Goal: Find specific page/section: Find specific page/section

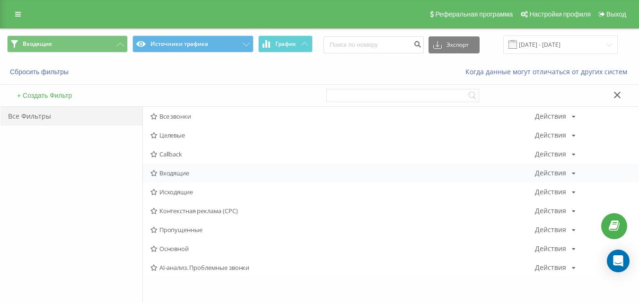
click at [185, 176] on span "Входящие" at bounding box center [343, 173] width 385 height 7
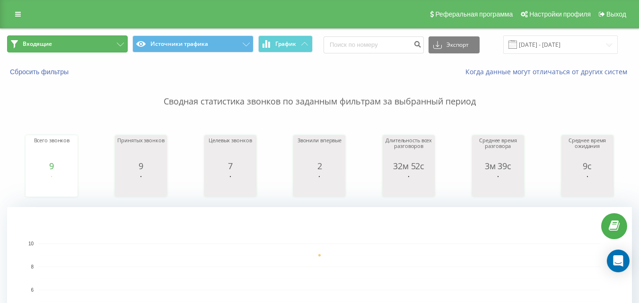
click at [100, 39] on button "Входящие" at bounding box center [67, 43] width 121 height 17
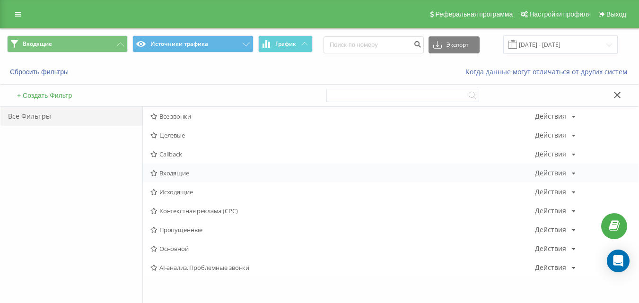
click at [165, 173] on span "Входящие" at bounding box center [343, 173] width 385 height 7
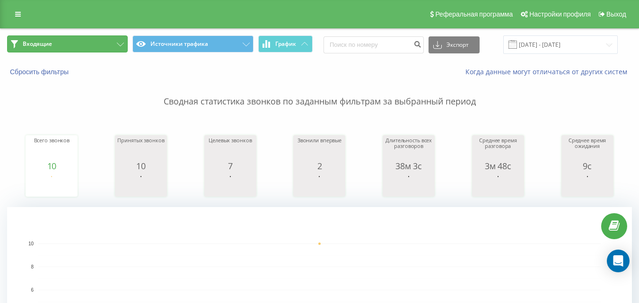
click at [53, 44] on button "Входящие" at bounding box center [67, 43] width 121 height 17
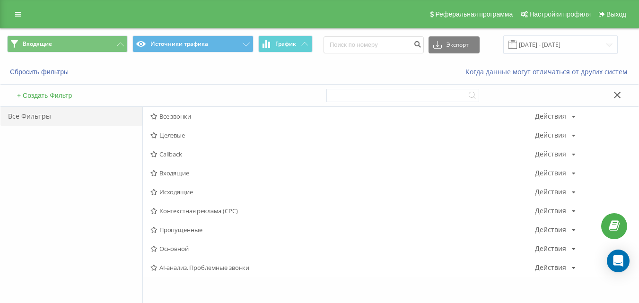
drag, startPoint x: 169, startPoint y: 175, endPoint x: 203, endPoint y: 150, distance: 41.7
click at [169, 174] on span "Входящие" at bounding box center [343, 173] width 385 height 7
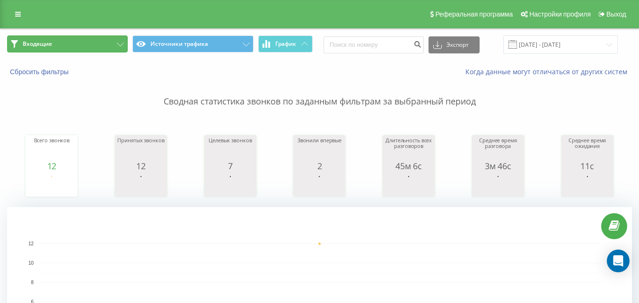
click at [102, 45] on button "Входящие" at bounding box center [67, 43] width 121 height 17
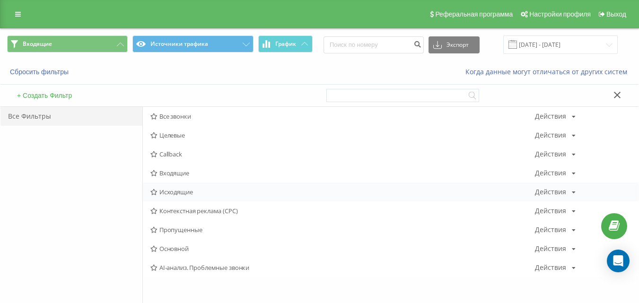
click at [180, 193] on span "Исходящие" at bounding box center [343, 192] width 385 height 7
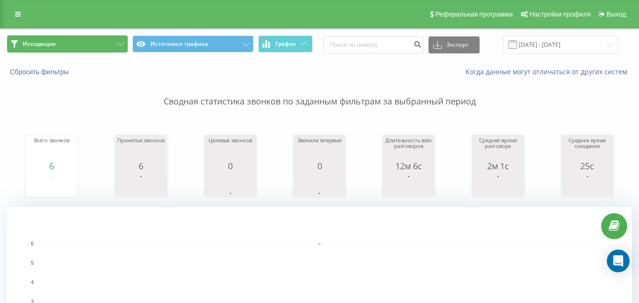
click at [102, 49] on button "Исходящие" at bounding box center [67, 43] width 121 height 17
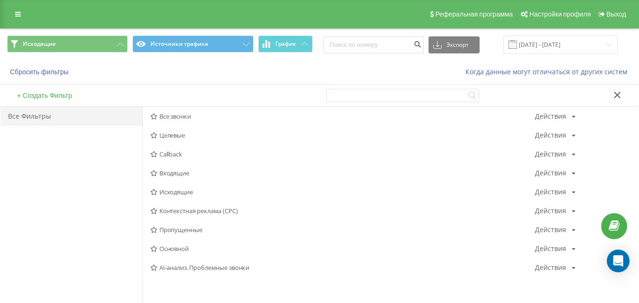
click at [175, 170] on span "Входящие" at bounding box center [343, 173] width 385 height 7
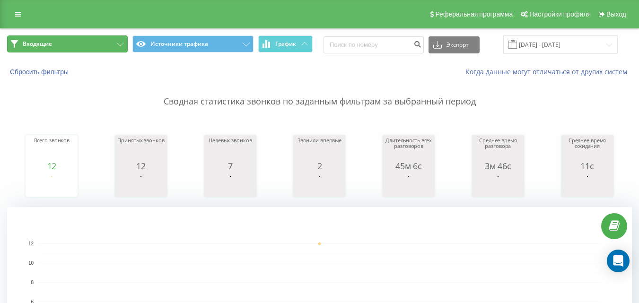
click at [89, 46] on button "Входящие" at bounding box center [67, 43] width 121 height 17
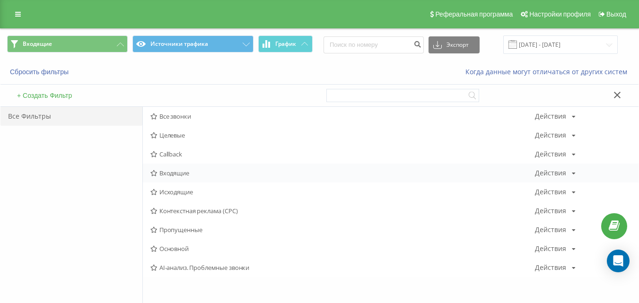
click at [182, 170] on span "Входящие" at bounding box center [343, 173] width 385 height 7
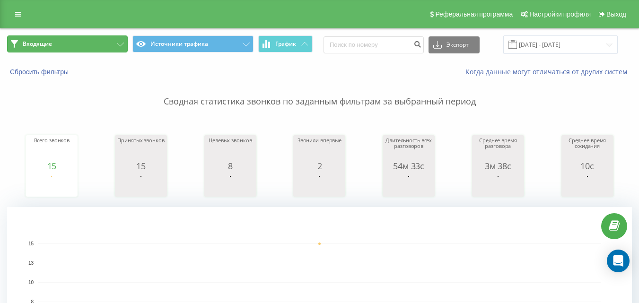
click at [101, 37] on button "Входящие" at bounding box center [67, 43] width 121 height 17
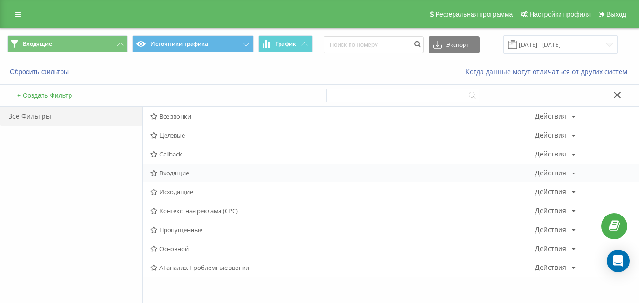
click at [189, 175] on span "Входящие" at bounding box center [343, 173] width 385 height 7
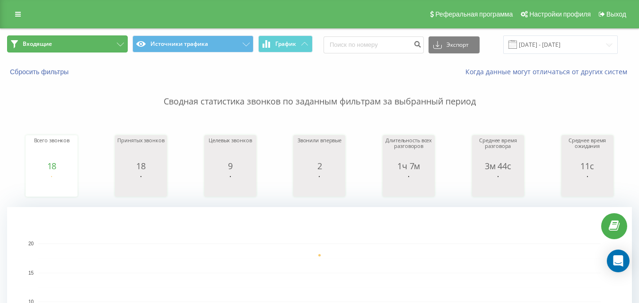
click at [109, 40] on button "Входящие" at bounding box center [67, 43] width 121 height 17
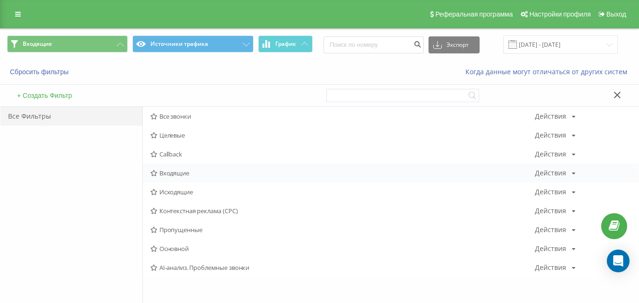
click at [195, 174] on span "Входящие" at bounding box center [343, 173] width 385 height 7
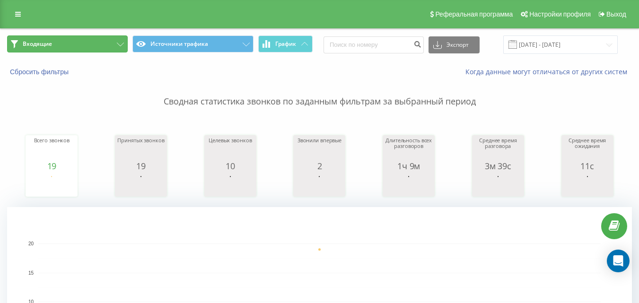
click at [97, 42] on button "Входящие" at bounding box center [67, 43] width 121 height 17
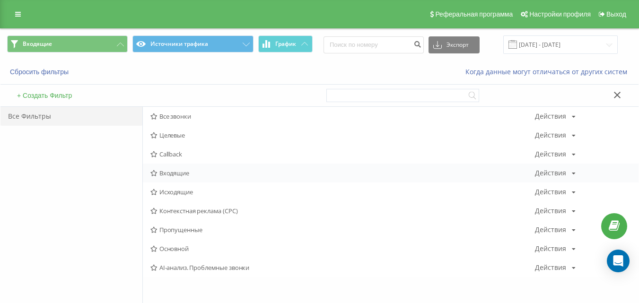
click at [194, 171] on span "Входящие" at bounding box center [343, 173] width 385 height 7
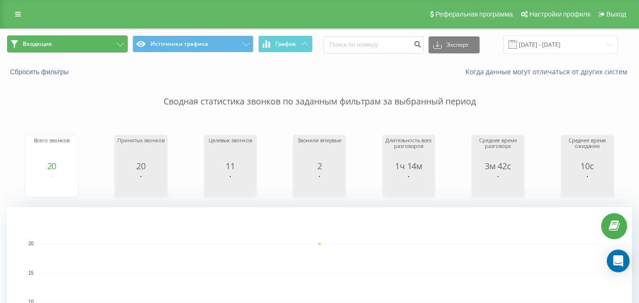
click at [81, 48] on button "Входящие" at bounding box center [67, 43] width 121 height 17
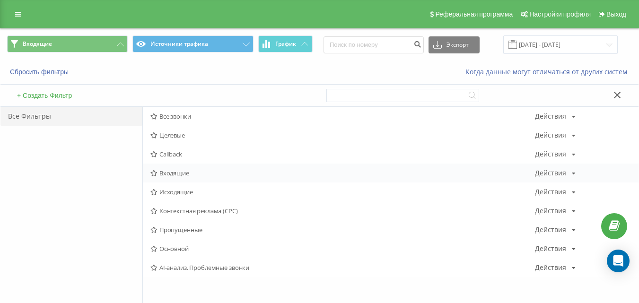
click at [175, 179] on div "Входящие Действия Редактировать Копировать Удалить По умолчанию Поделиться" at bounding box center [391, 173] width 496 height 19
click at [173, 173] on span "Входящие" at bounding box center [343, 173] width 385 height 7
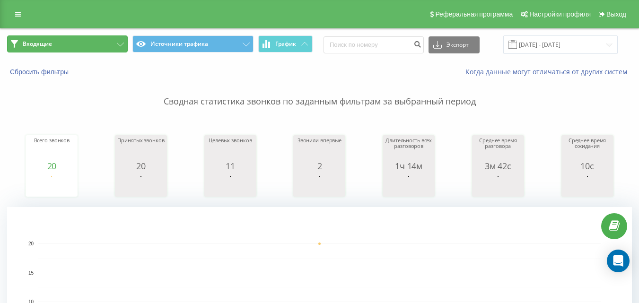
click at [113, 44] on button "Входящие" at bounding box center [67, 43] width 121 height 17
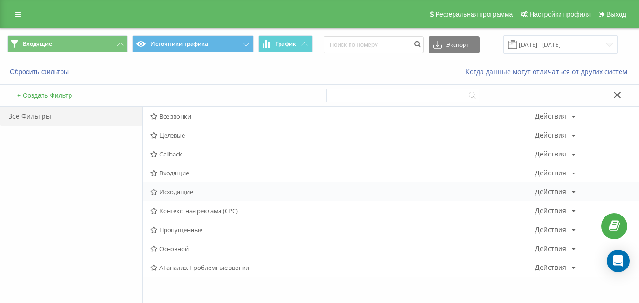
click at [174, 194] on span "Исходящие" at bounding box center [343, 192] width 385 height 7
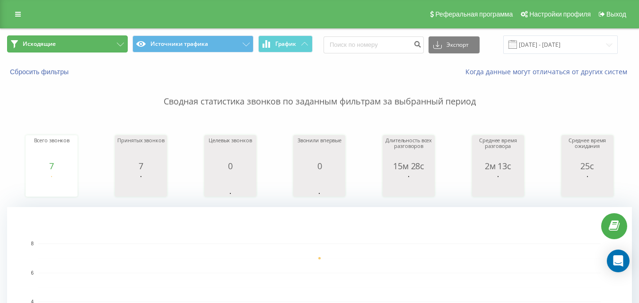
drag, startPoint x: 102, startPoint y: 46, endPoint x: 108, endPoint y: 47, distance: 5.8
click at [102, 46] on button "Исходящие" at bounding box center [67, 43] width 121 height 17
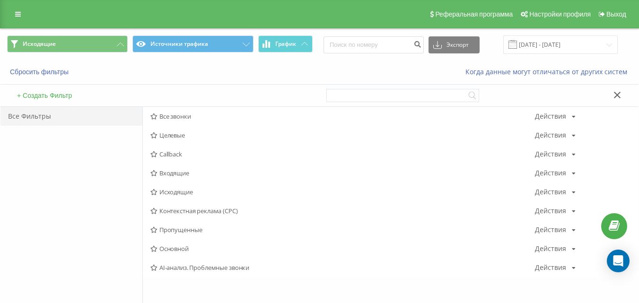
click at [204, 175] on span "Входящие" at bounding box center [343, 173] width 385 height 7
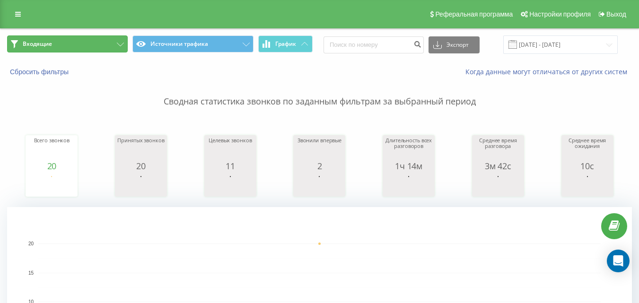
click at [105, 44] on button "Входящие" at bounding box center [67, 43] width 121 height 17
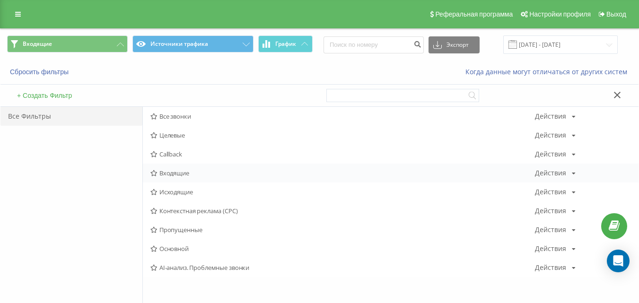
click at [195, 177] on div "Входящие Действия Редактировать Копировать Удалить По умолчанию Поделиться" at bounding box center [391, 173] width 496 height 19
click at [194, 176] on span "Входящие" at bounding box center [343, 173] width 385 height 7
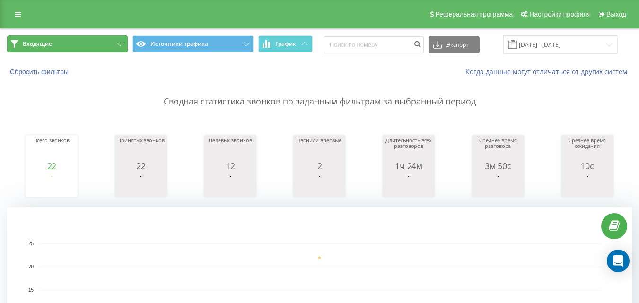
click at [107, 40] on button "Входящие" at bounding box center [67, 43] width 121 height 17
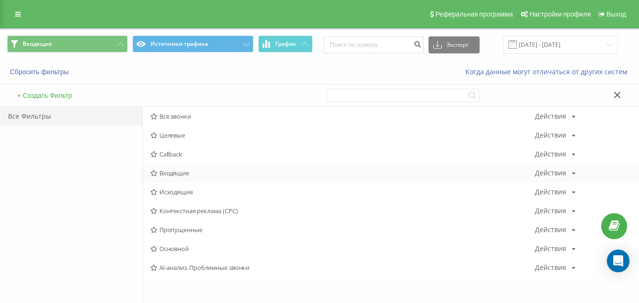
click at [170, 172] on span "Входящие" at bounding box center [343, 173] width 385 height 7
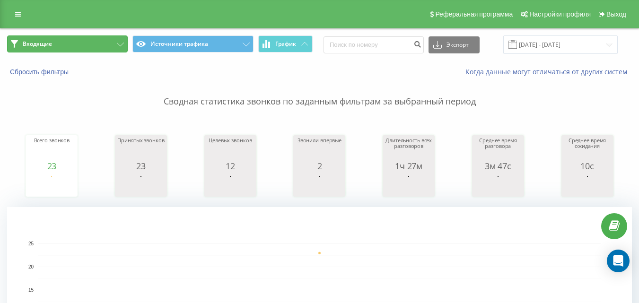
click at [70, 48] on button "Входящие" at bounding box center [67, 43] width 121 height 17
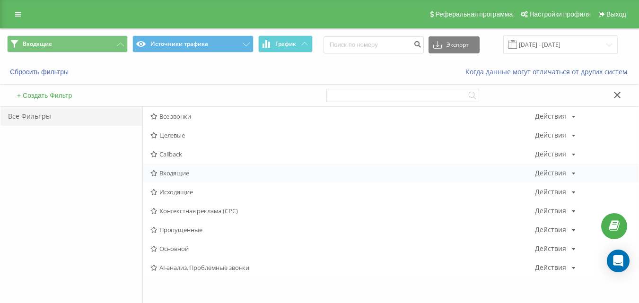
click at [176, 173] on span "Входящие" at bounding box center [343, 173] width 385 height 7
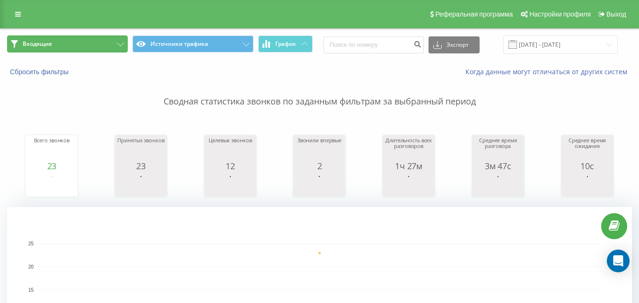
click at [77, 39] on button "Входящие" at bounding box center [67, 43] width 121 height 17
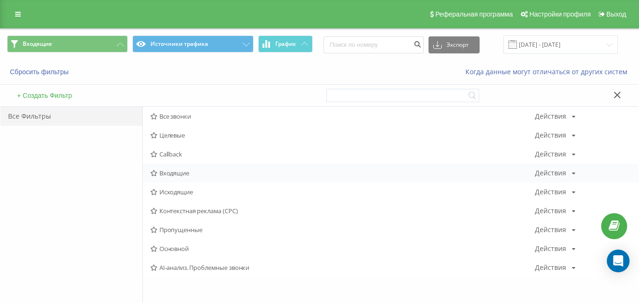
click at [167, 173] on span "Входящие" at bounding box center [343, 173] width 385 height 7
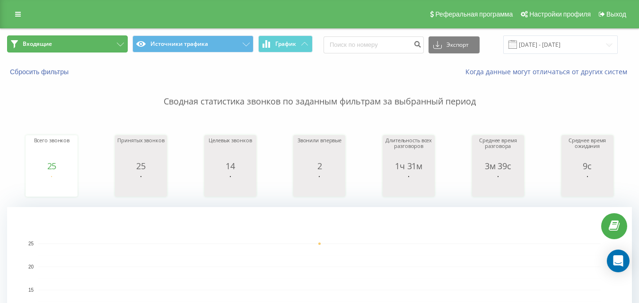
click at [72, 47] on button "Входящие" at bounding box center [67, 43] width 121 height 17
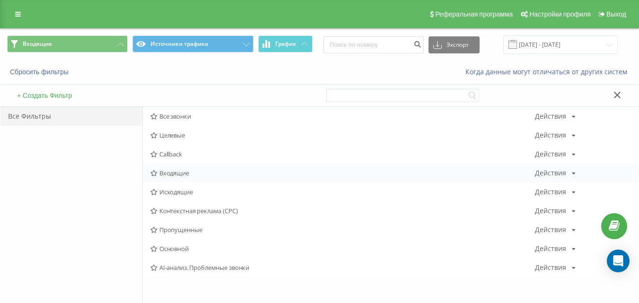
click at [171, 170] on span "Входящие" at bounding box center [343, 173] width 385 height 7
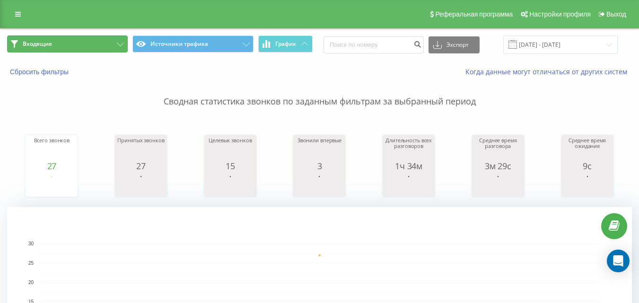
click at [104, 45] on button "Входящие" at bounding box center [67, 43] width 121 height 17
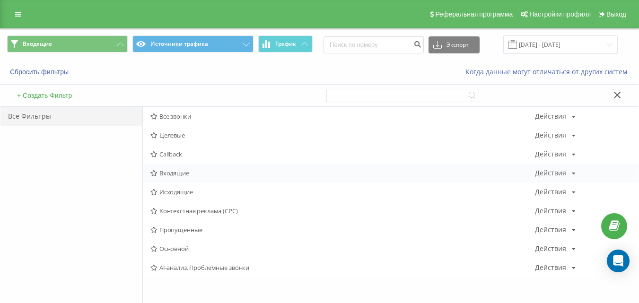
click at [172, 173] on span "Входящие" at bounding box center [343, 173] width 385 height 7
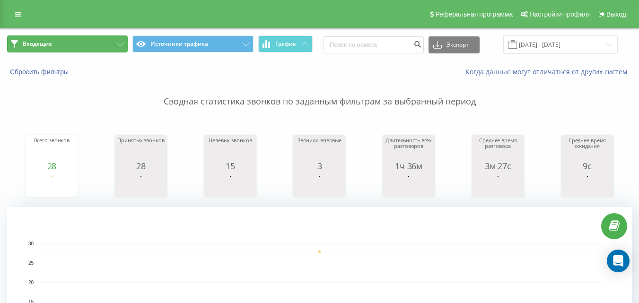
click at [107, 42] on button "Входящие" at bounding box center [67, 43] width 121 height 17
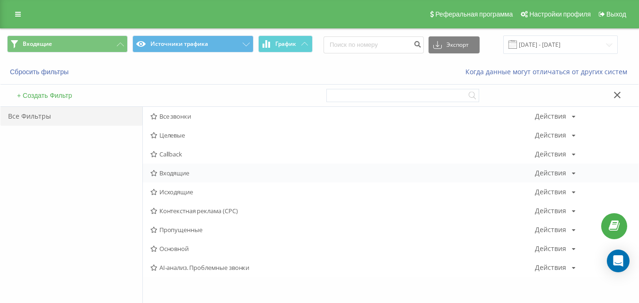
click at [194, 174] on span "Входящие" at bounding box center [343, 173] width 385 height 7
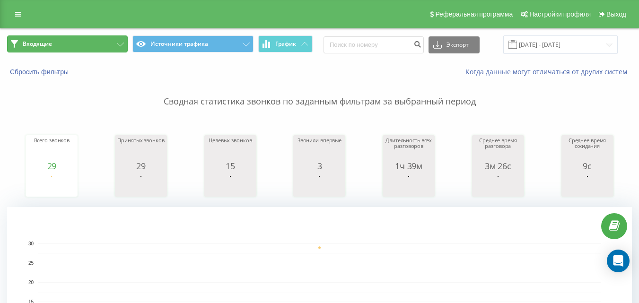
click at [99, 50] on button "Входящие" at bounding box center [67, 43] width 121 height 17
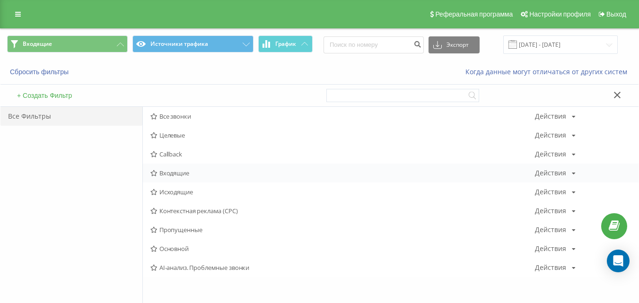
click at [181, 170] on span "Входящие" at bounding box center [343, 173] width 385 height 7
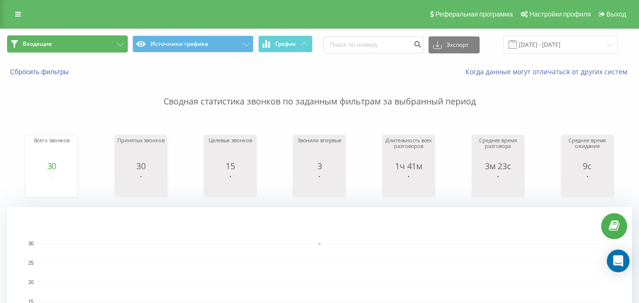
click at [107, 39] on button "Входящие" at bounding box center [67, 43] width 121 height 17
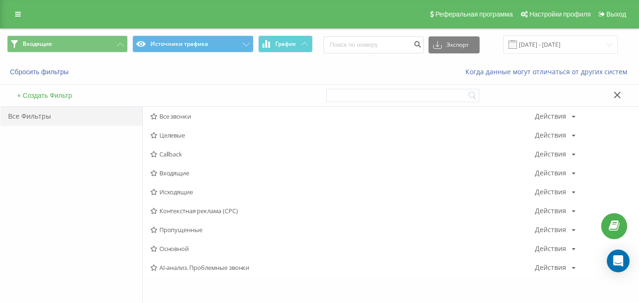
click at [170, 170] on span "Входящие" at bounding box center [343, 173] width 385 height 7
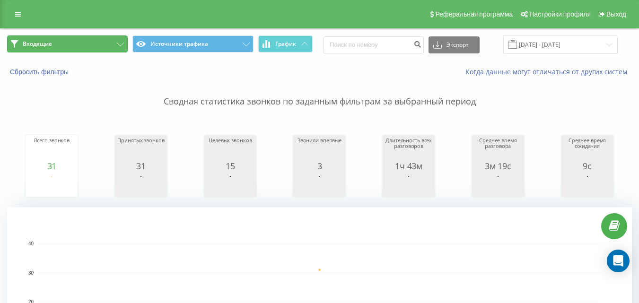
click at [77, 46] on button "Входящие" at bounding box center [67, 43] width 121 height 17
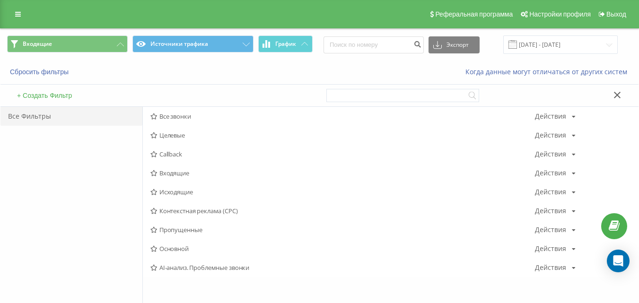
click at [173, 190] on span "Исходящие" at bounding box center [343, 192] width 385 height 7
